Goal: Information Seeking & Learning: Find specific fact

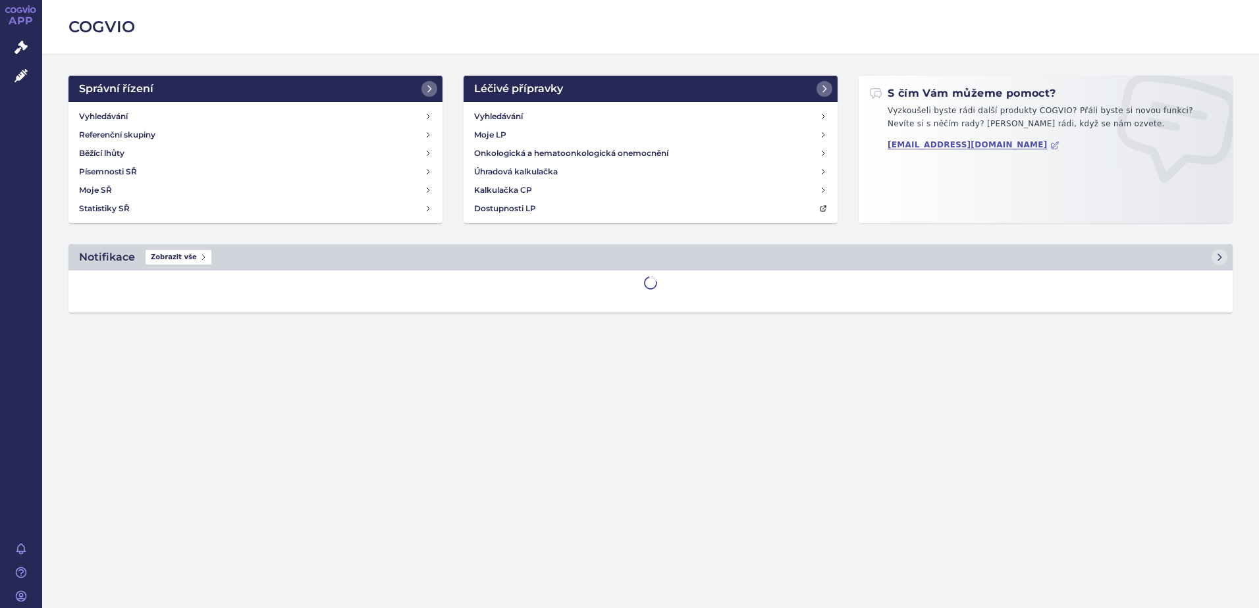
click at [585, 105] on div "Vyhledávání Moje LP Onkologická a hematoonkologická onemocnění Úhradová kalkula…" at bounding box center [650, 162] width 374 height 121
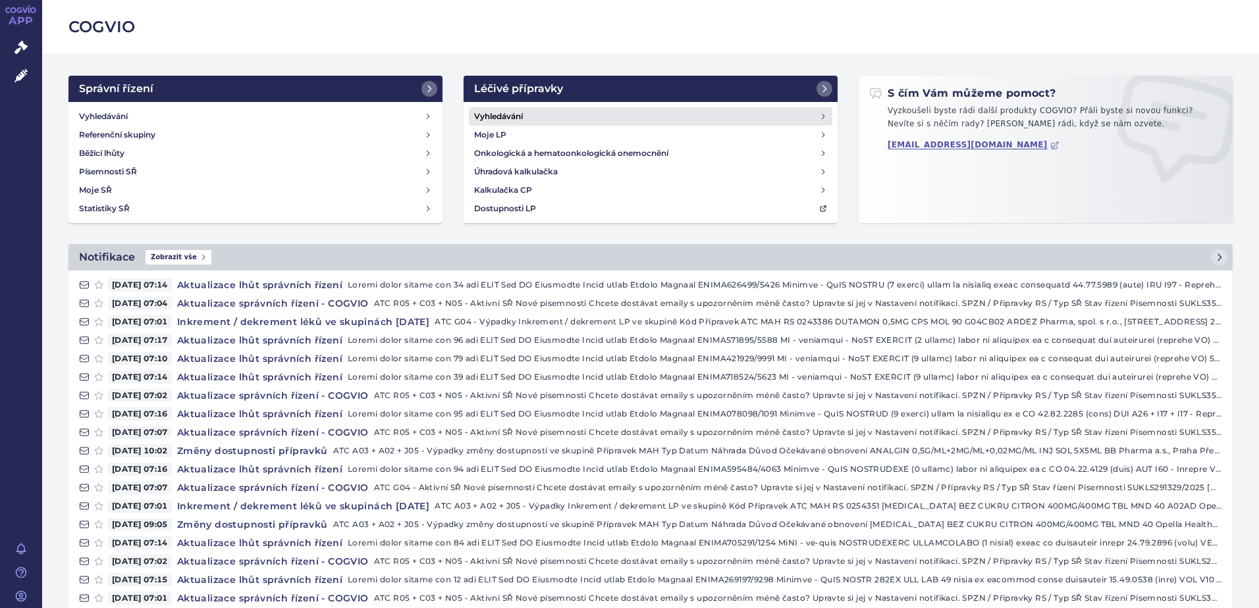
click at [575, 118] on link "Vyhledávání" at bounding box center [650, 116] width 363 height 18
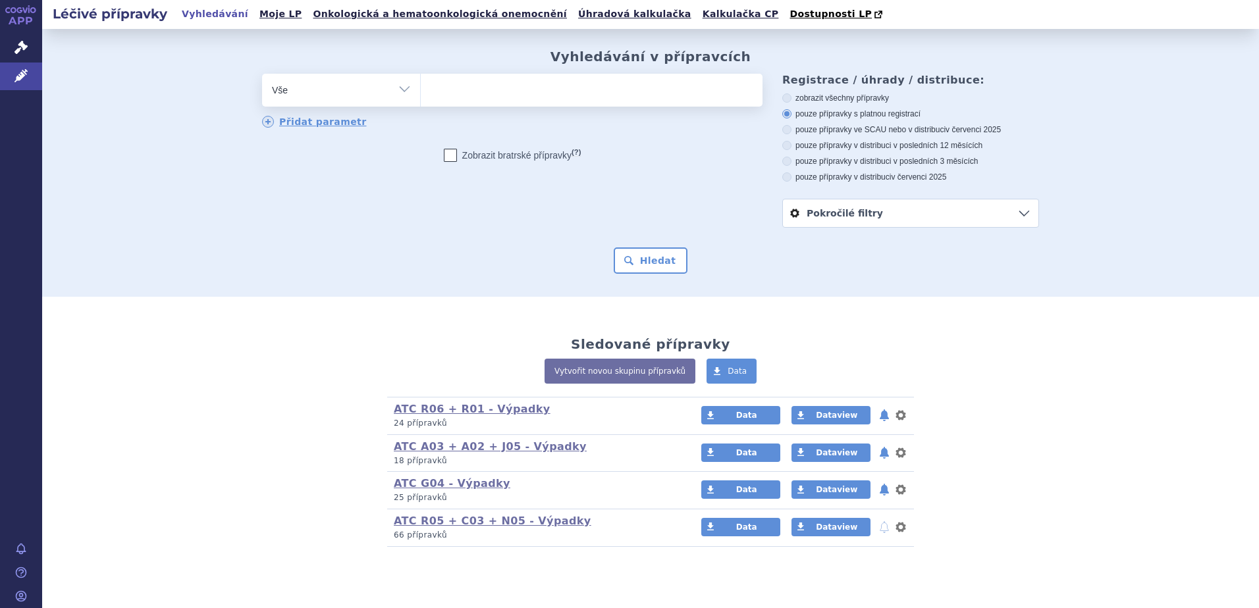
click at [513, 101] on ul at bounding box center [592, 88] width 342 height 28
click at [421, 102] on select at bounding box center [420, 89] width 1 height 33
click at [513, 86] on ul at bounding box center [592, 88] width 342 height 28
click at [421, 86] on select at bounding box center [420, 89] width 1 height 33
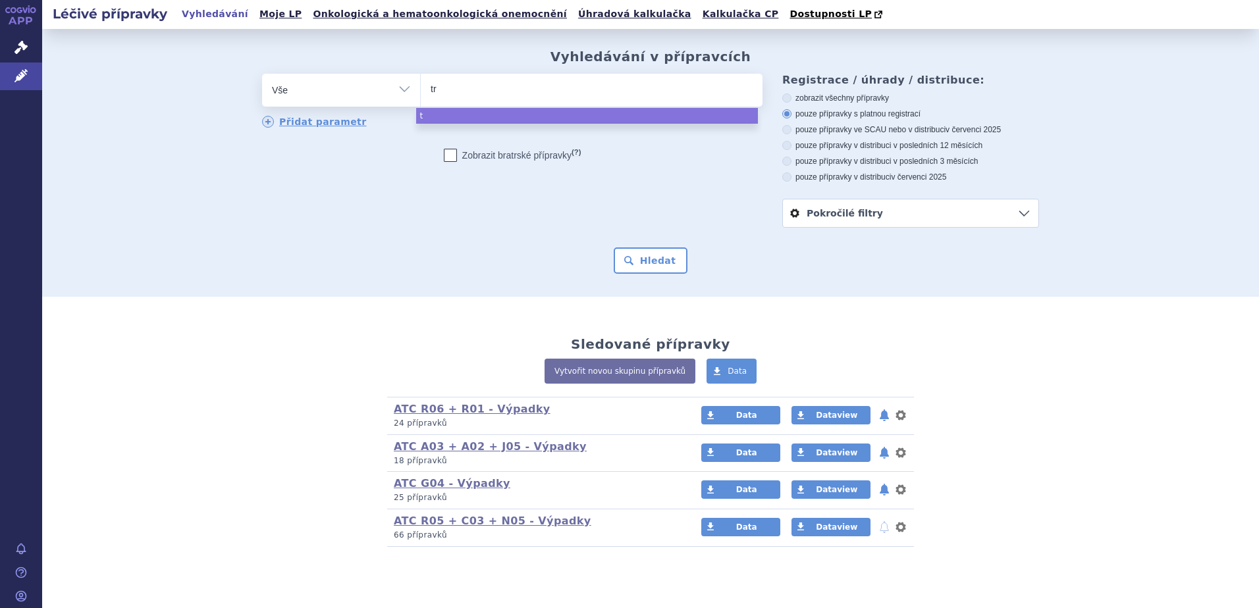
type input "tra"
type input "[PERSON_NAME]"
type input "trane"
type input "tranexa"
type input "tranexam"
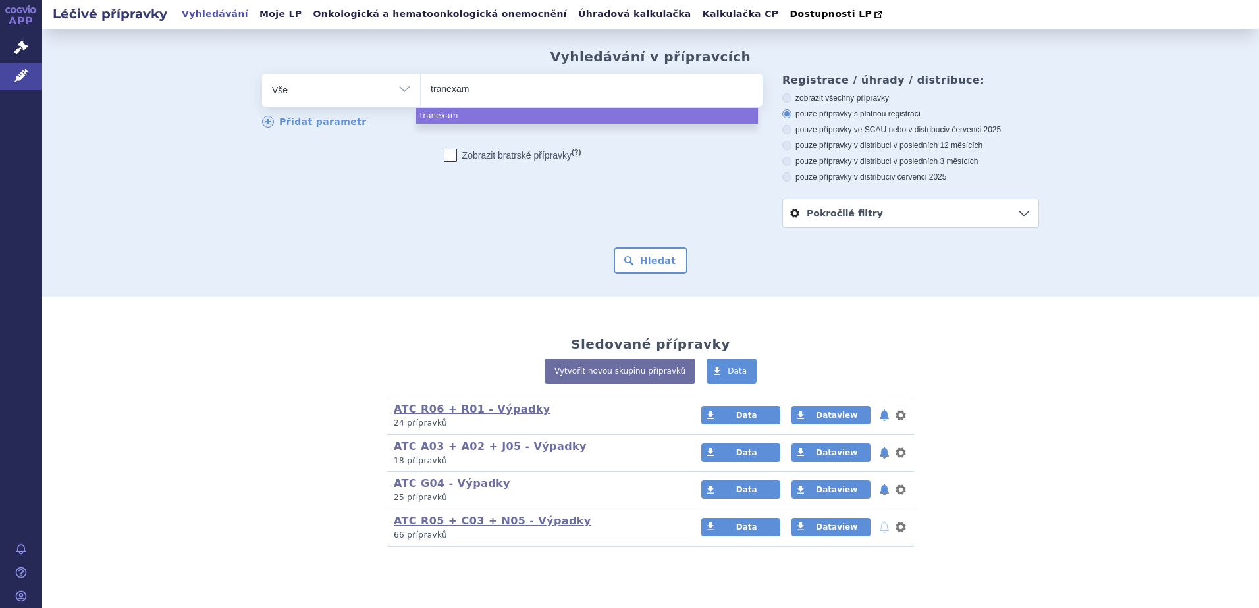
type input "tranexami"
type input "tranexamix"
type input "tranexami"
type input "tranexamic"
select select "tranexamic"
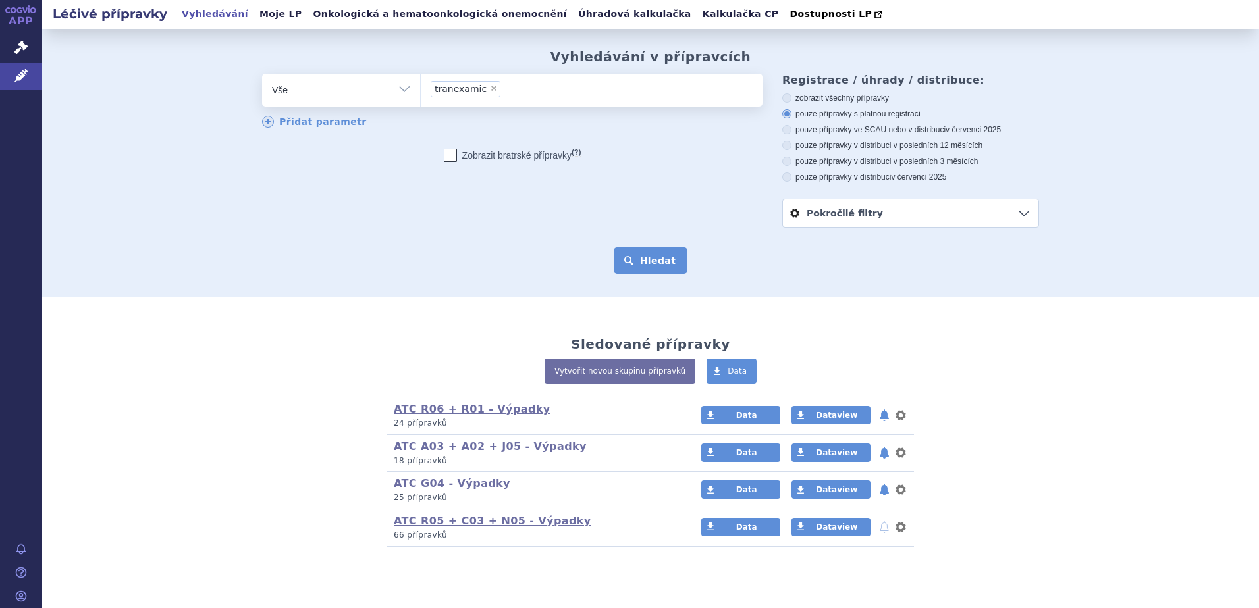
click at [639, 261] on button "Hledat" at bounding box center [651, 261] width 74 height 26
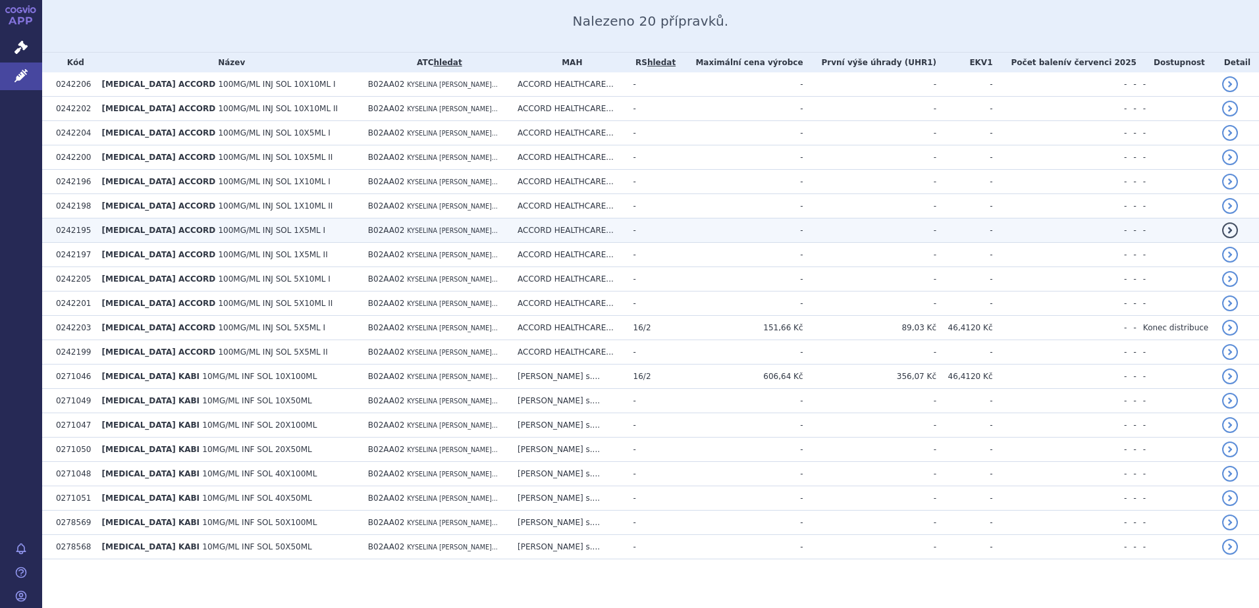
scroll to position [286, 0]
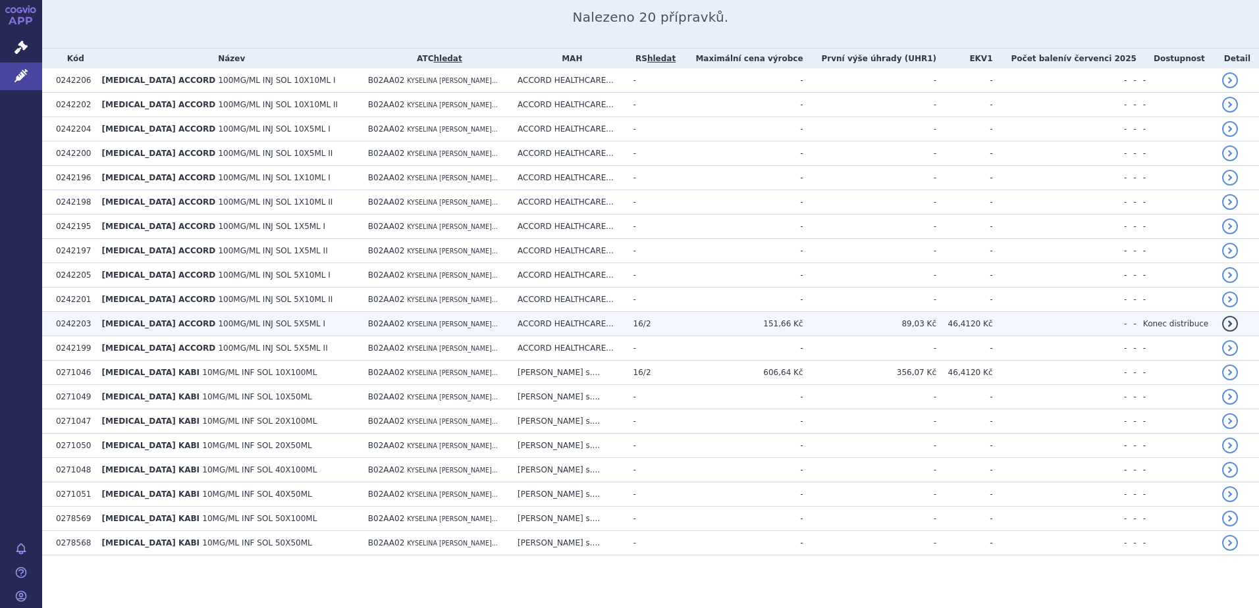
click at [500, 330] on td "B02AA02 KYSELINA [PERSON_NAME]..." at bounding box center [435, 324] width 149 height 24
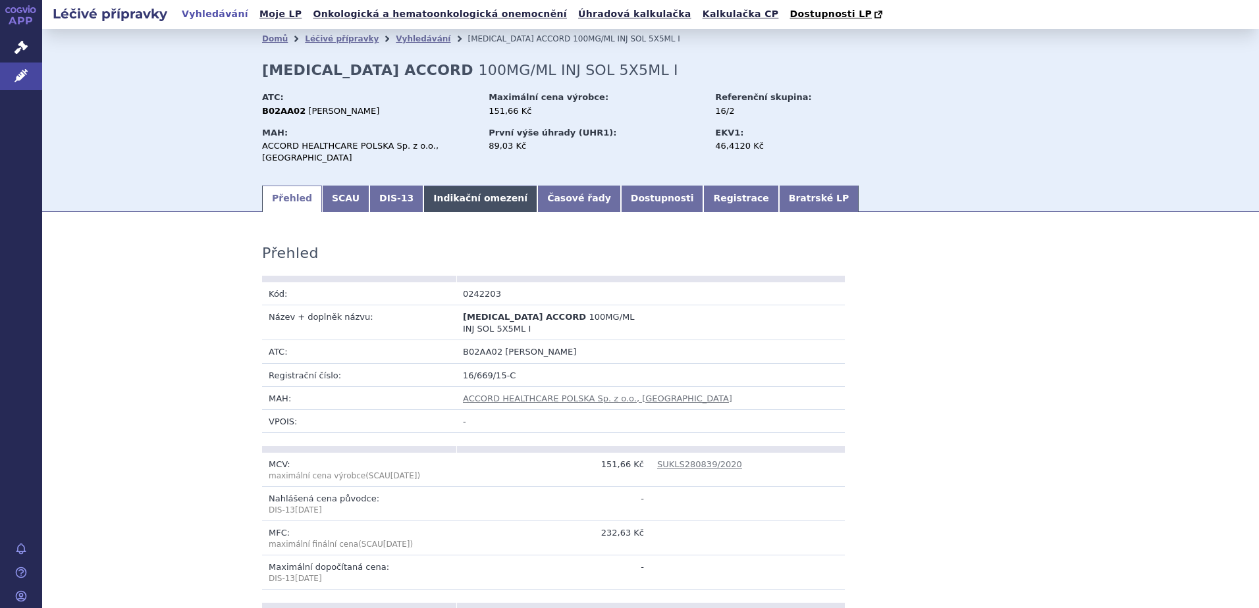
click at [440, 186] on link "Indikační omezení" at bounding box center [480, 199] width 114 height 26
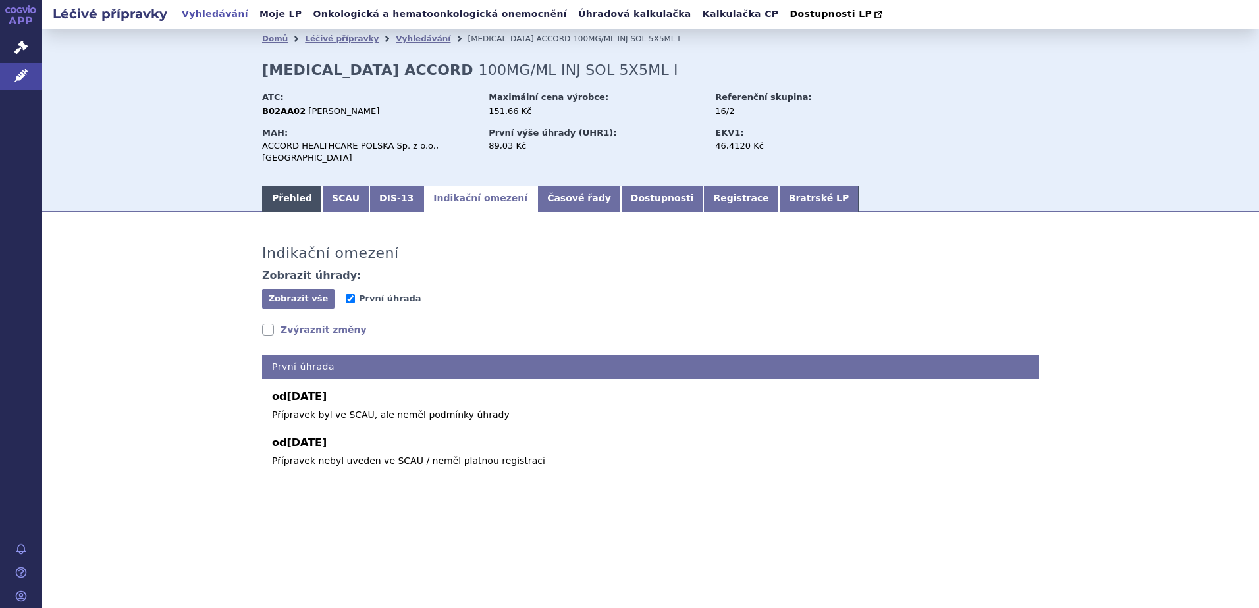
click at [300, 190] on link "Přehled" at bounding box center [292, 199] width 60 height 26
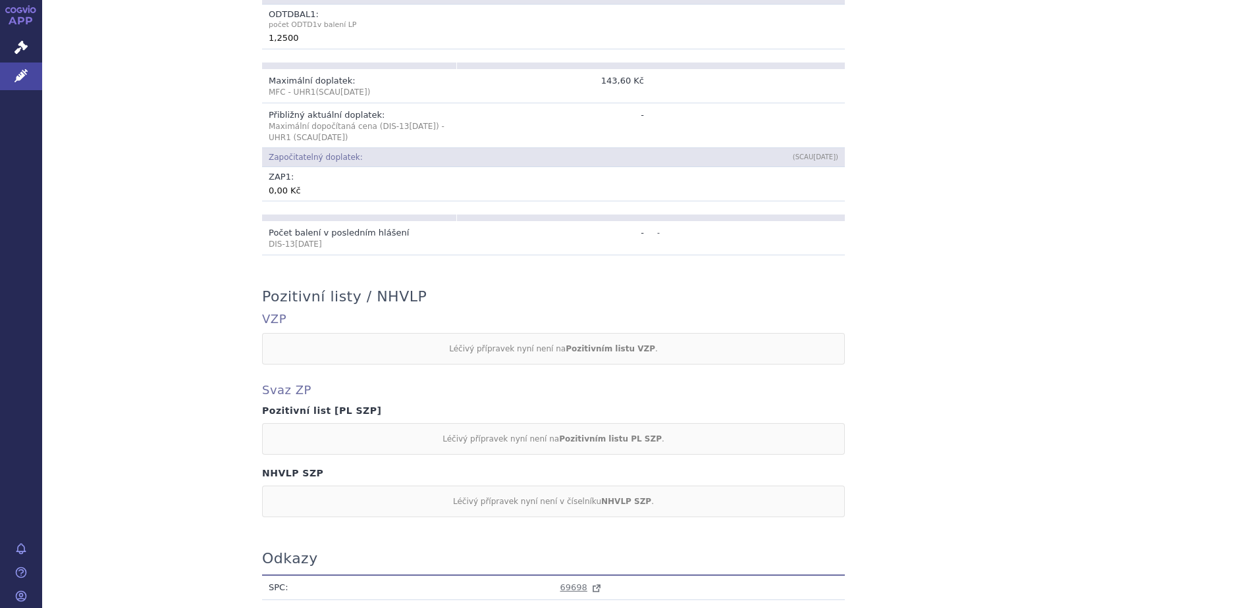
scroll to position [1074, 0]
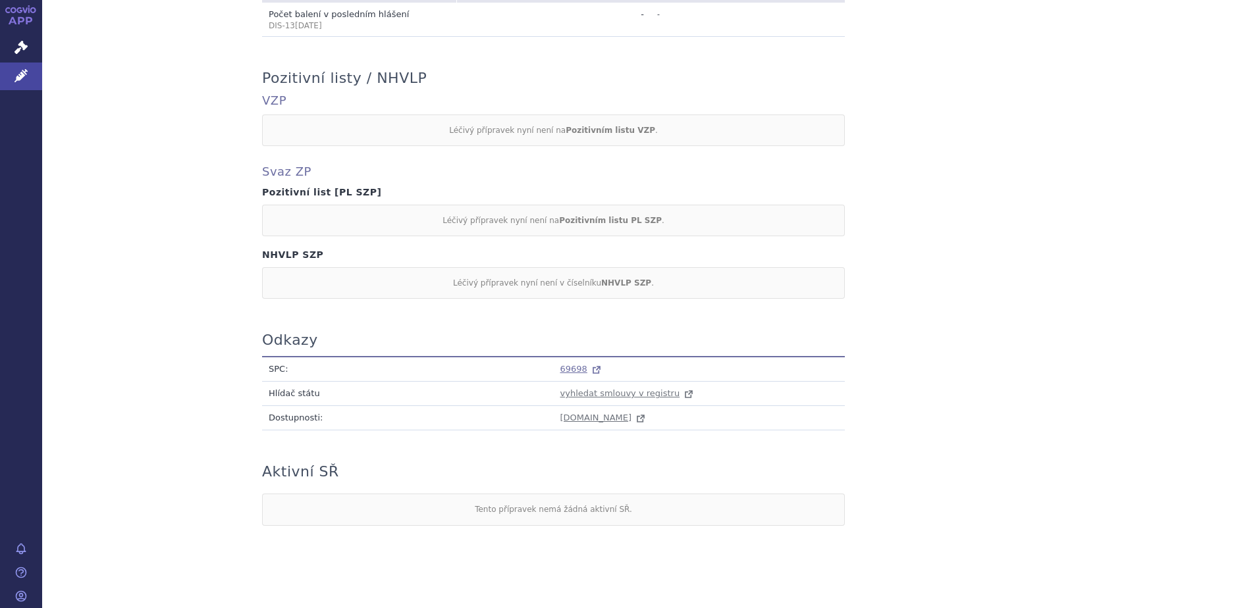
click at [570, 364] on span "69698" at bounding box center [573, 369] width 27 height 10
